Goal: Task Accomplishment & Management: Manage account settings

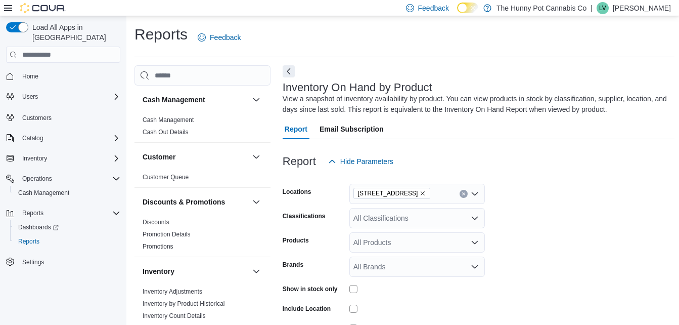
scroll to position [79, 0]
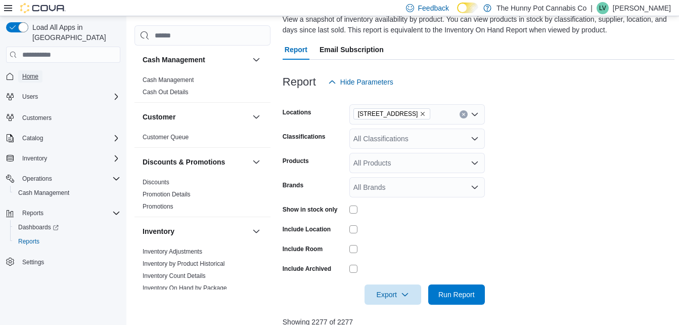
click at [37, 72] on span "Home" at bounding box center [30, 76] width 16 height 8
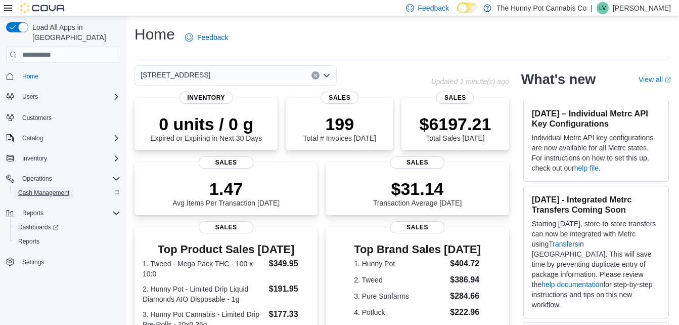
click at [67, 187] on span "Cash Management" at bounding box center [43, 193] width 51 height 12
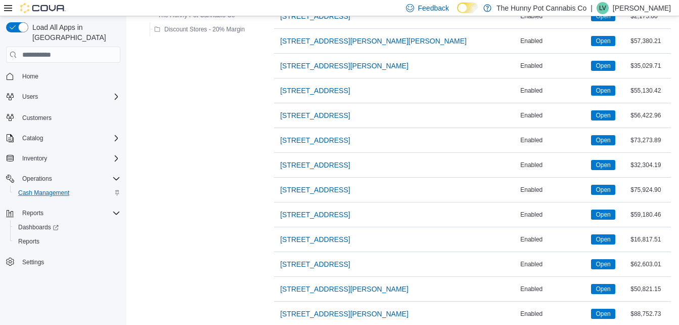
scroll to position [697, 0]
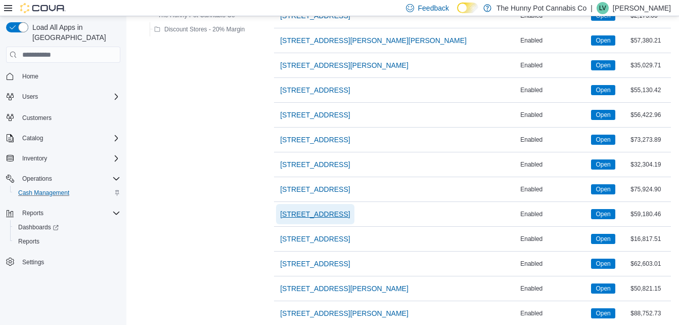
click at [332, 213] on span "[STREET_ADDRESS]" at bounding box center [315, 214] width 70 height 10
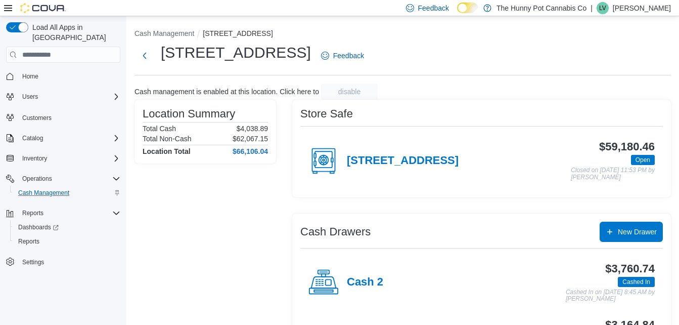
scroll to position [58, 0]
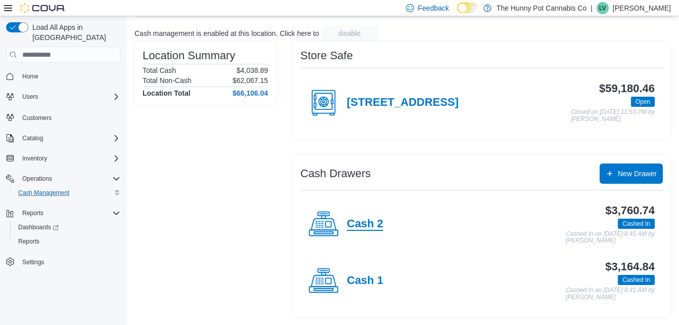
click at [362, 223] on h4 "Cash 2" at bounding box center [365, 223] width 36 height 13
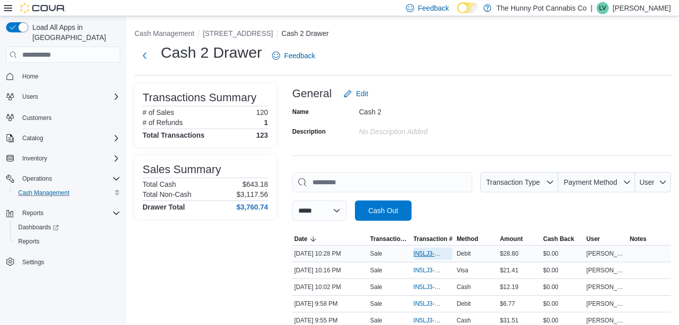
click at [425, 252] on span "IN5LJ3-5754150" at bounding box center [427, 253] width 29 height 8
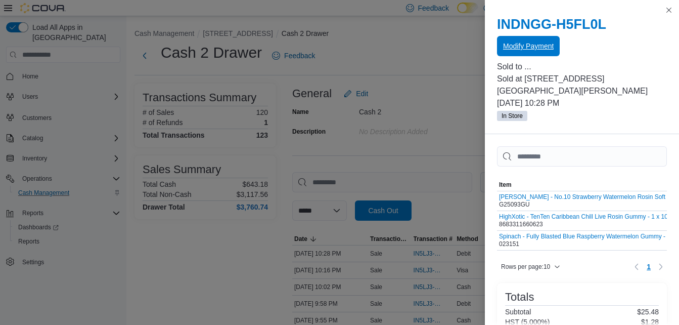
click at [527, 53] on span "Modify Payment" at bounding box center [528, 46] width 51 height 20
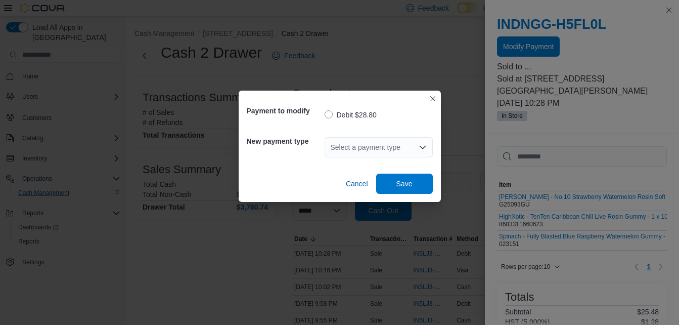
click at [353, 148] on div "Select a payment type" at bounding box center [379, 147] width 108 height 20
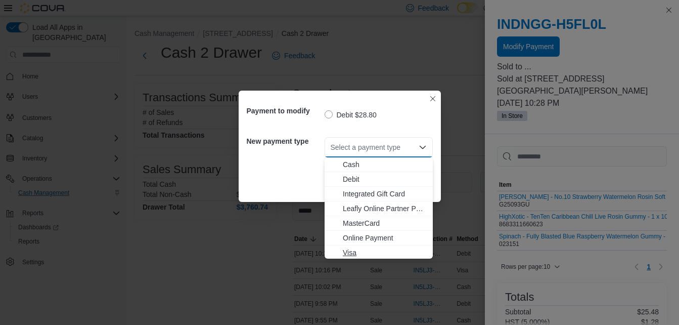
click at [351, 249] on span "Visa" at bounding box center [385, 252] width 84 height 10
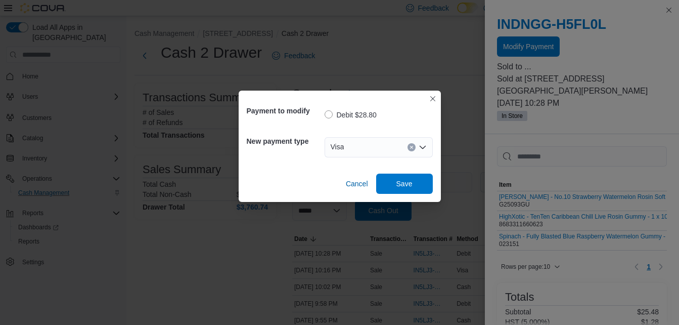
click at [393, 194] on div "Payment to modify Debit $28.80 New payment type Visa Combo box. Selected. Visa.…" at bounding box center [340, 145] width 202 height 111
click at [396, 185] on span "Save" at bounding box center [404, 183] width 16 height 10
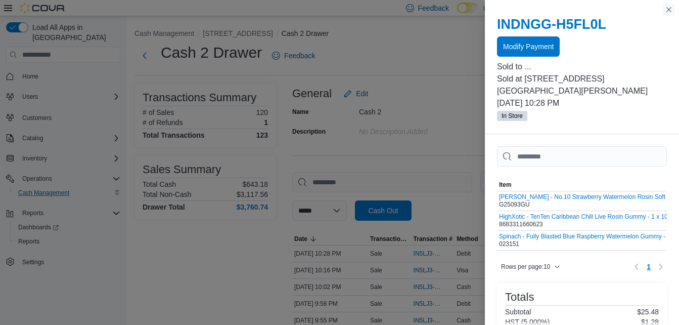
click at [670, 8] on button "Close this dialog" at bounding box center [669, 10] width 12 height 12
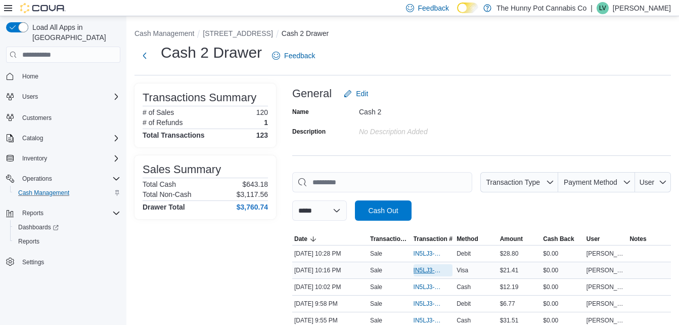
click at [429, 276] on span "IN5LJ3-5754063" at bounding box center [432, 270] width 39 height 12
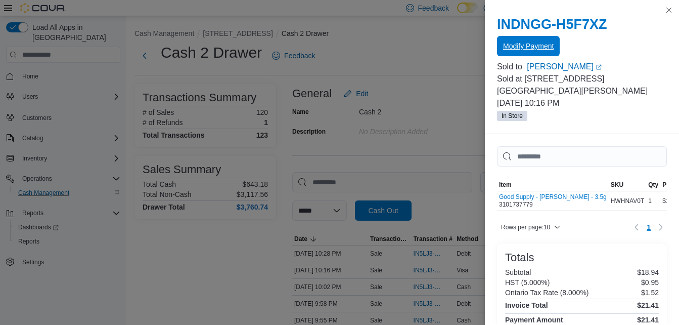
click at [512, 48] on span "Modify Payment" at bounding box center [528, 46] width 51 height 10
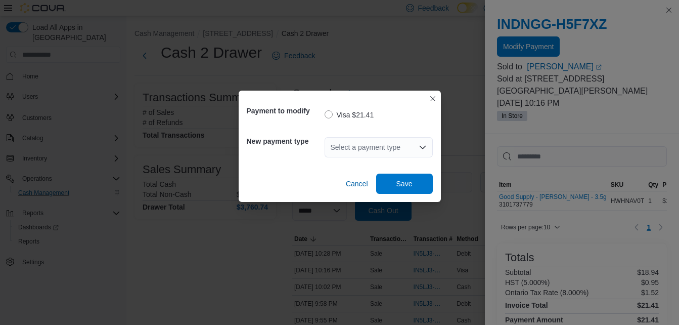
click at [365, 145] on div "Select a payment type" at bounding box center [379, 147] width 108 height 20
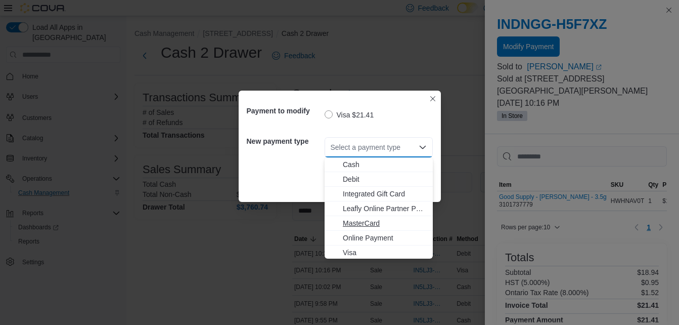
click at [365, 226] on span "MasterCard" at bounding box center [385, 223] width 84 height 10
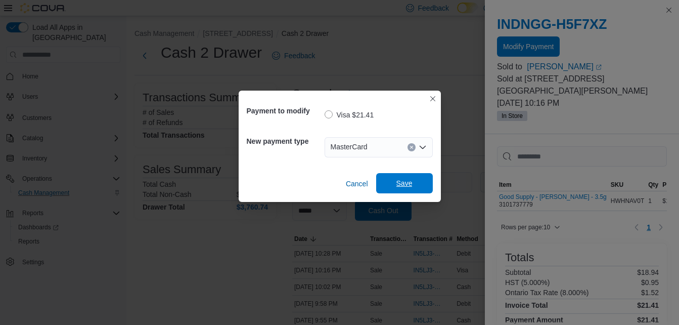
click at [397, 185] on span "Save" at bounding box center [404, 183] width 16 height 10
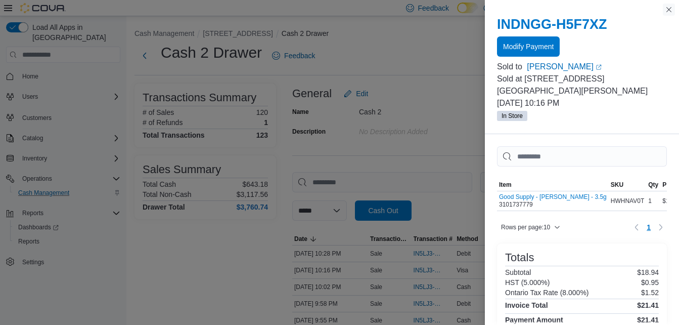
click at [667, 10] on button "Close this dialog" at bounding box center [669, 10] width 12 height 12
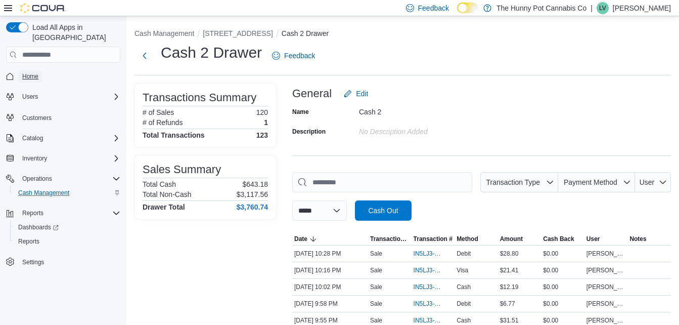
click at [39, 70] on link "Home" at bounding box center [30, 76] width 24 height 12
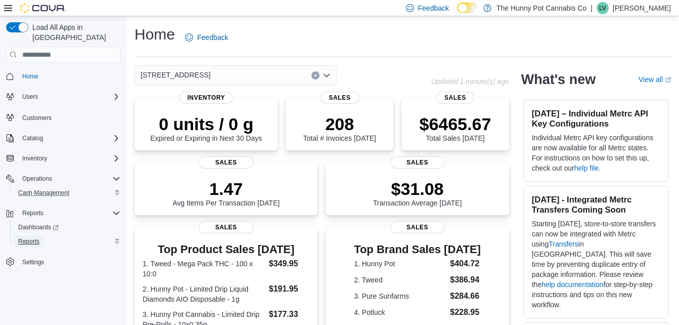
click at [30, 237] on span "Reports" at bounding box center [28, 241] width 21 height 8
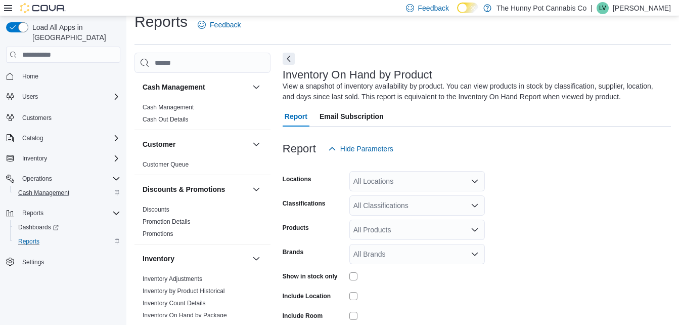
scroll to position [34, 0]
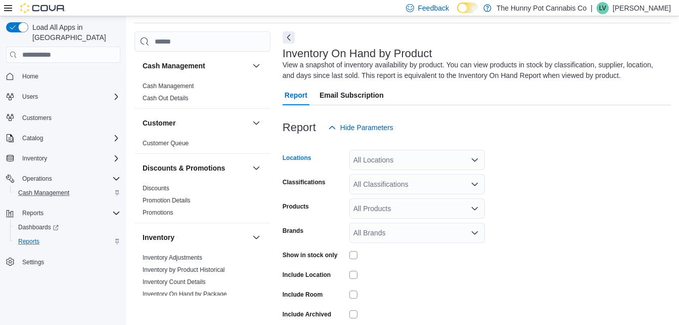
click at [398, 160] on div "All Locations" at bounding box center [416, 160] width 135 height 20
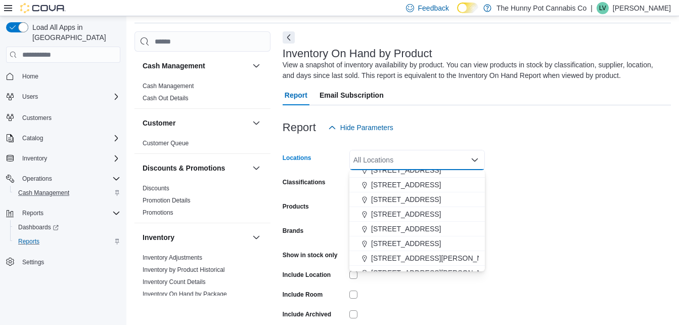
scroll to position [433, 0]
click at [415, 214] on span "[STREET_ADDRESS]" at bounding box center [406, 213] width 70 height 10
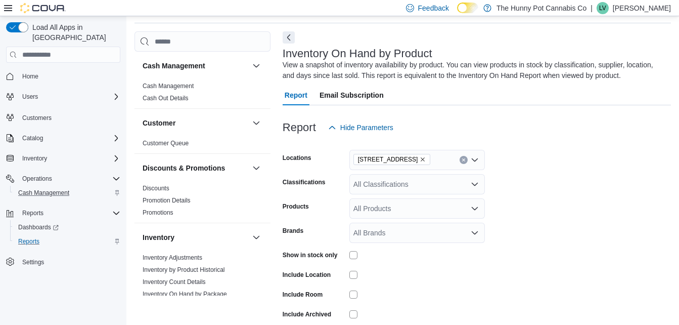
click at [555, 190] on form "Locations [STREET_ADDRESS] Classifications All Classifications Products All Pro…" at bounding box center [477, 243] width 388 height 212
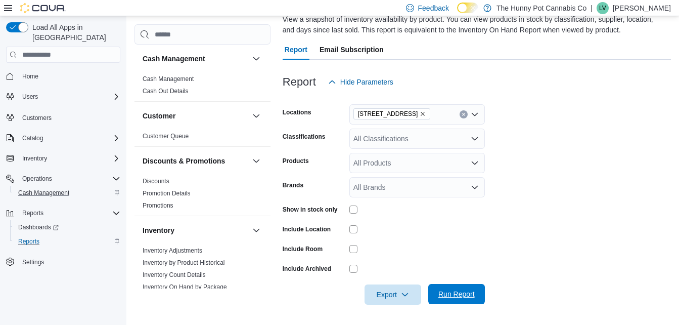
click at [455, 295] on span "Run Report" at bounding box center [456, 294] width 36 height 10
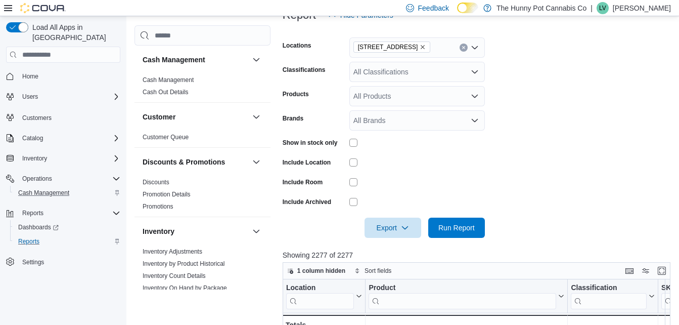
scroll to position [118, 0]
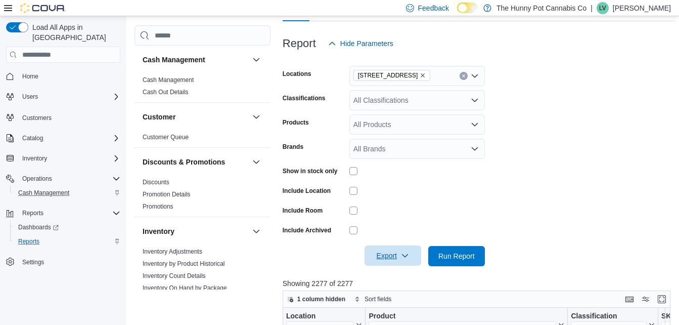
click at [386, 255] on span "Export" at bounding box center [393, 255] width 44 height 20
click at [387, 194] on span "Export to Excel" at bounding box center [394, 195] width 45 height 8
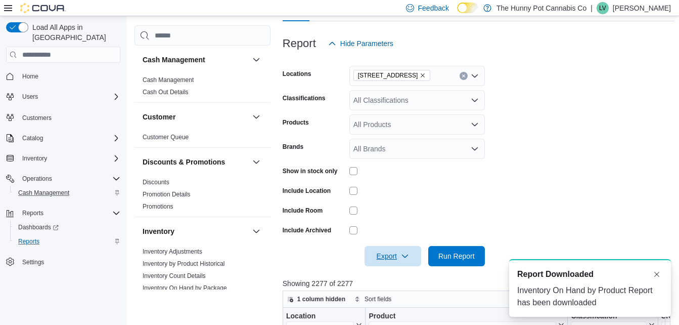
scroll to position [0, 0]
